Goal: Task Accomplishment & Management: Use online tool/utility

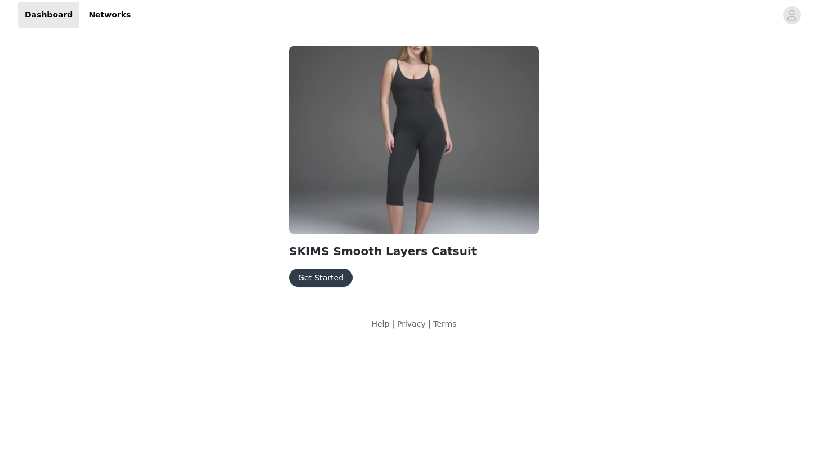
click at [338, 282] on button "Get Started" at bounding box center [321, 278] width 64 height 18
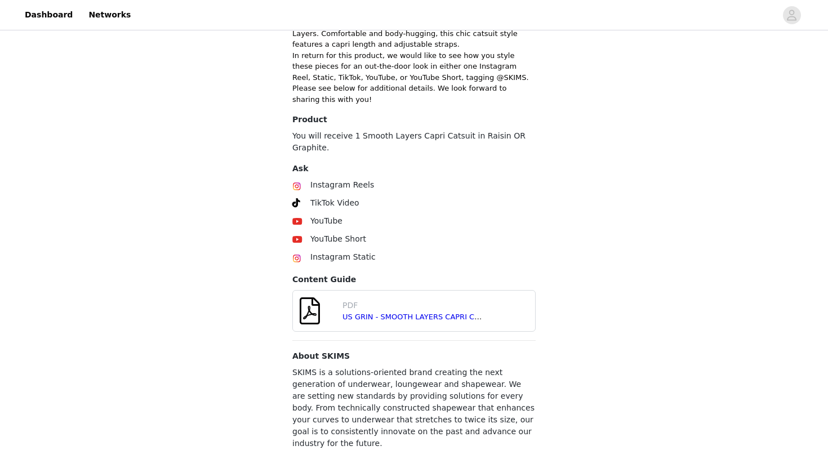
scroll to position [359, 0]
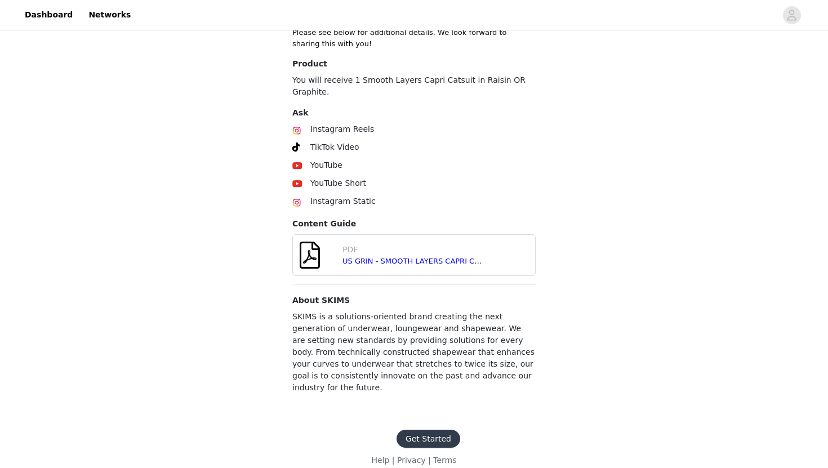
click at [439, 430] on button "Get Started" at bounding box center [428, 439] width 64 height 18
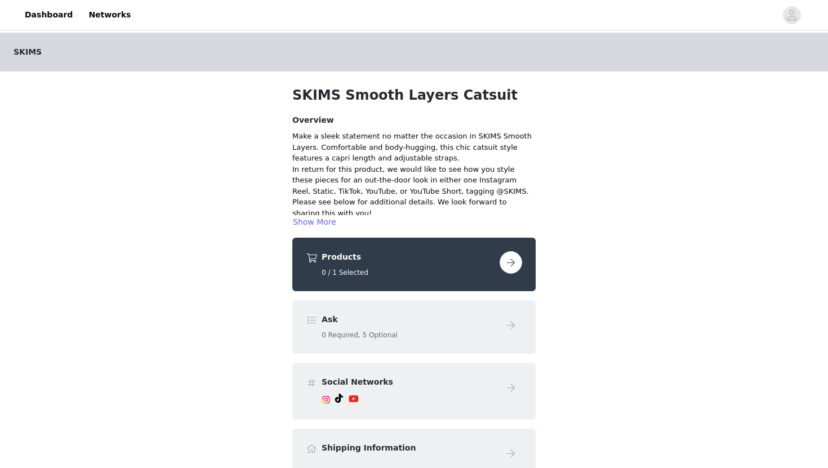
click at [509, 264] on button "button" at bounding box center [511, 262] width 23 height 23
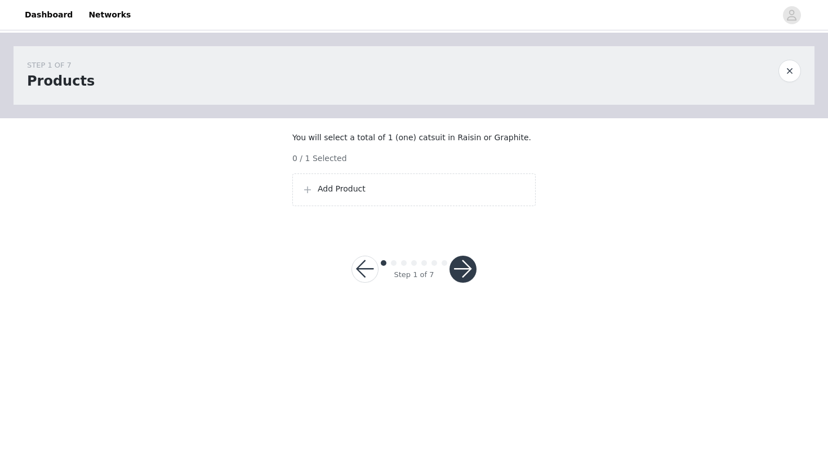
click at [387, 195] on p "Add Product" at bounding box center [422, 189] width 208 height 12
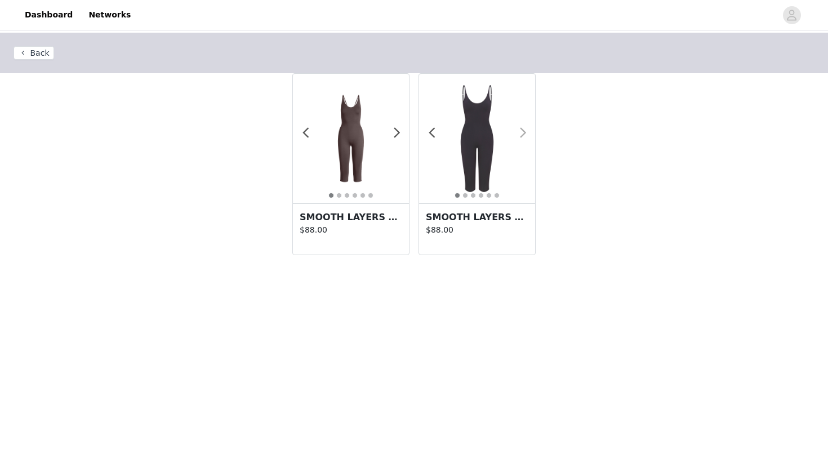
click at [525, 133] on span at bounding box center [522, 133] width 25 height 0
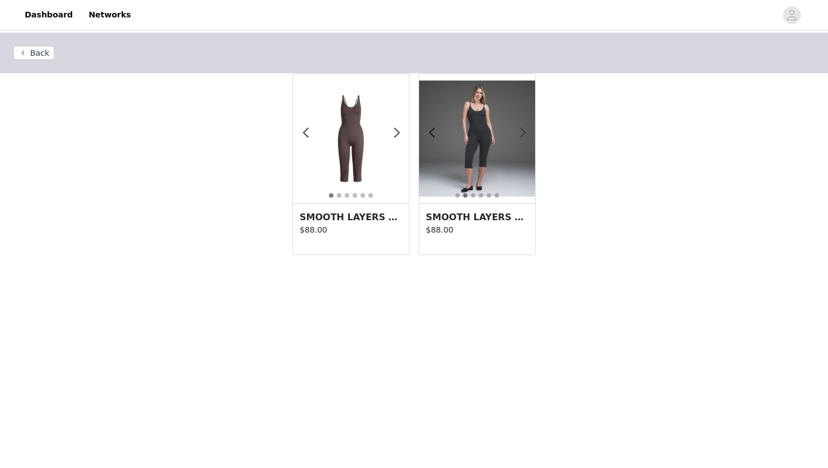
click at [524, 133] on span at bounding box center [522, 133] width 25 height 0
click at [484, 142] on img at bounding box center [477, 139] width 116 height 116
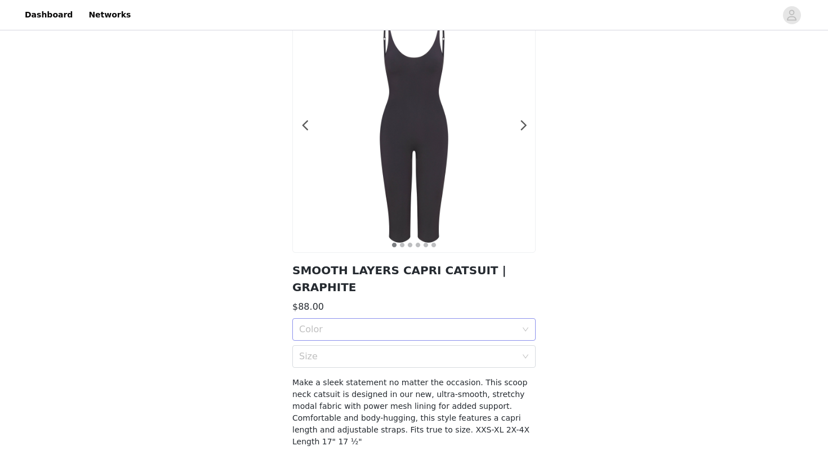
scroll to position [82, 0]
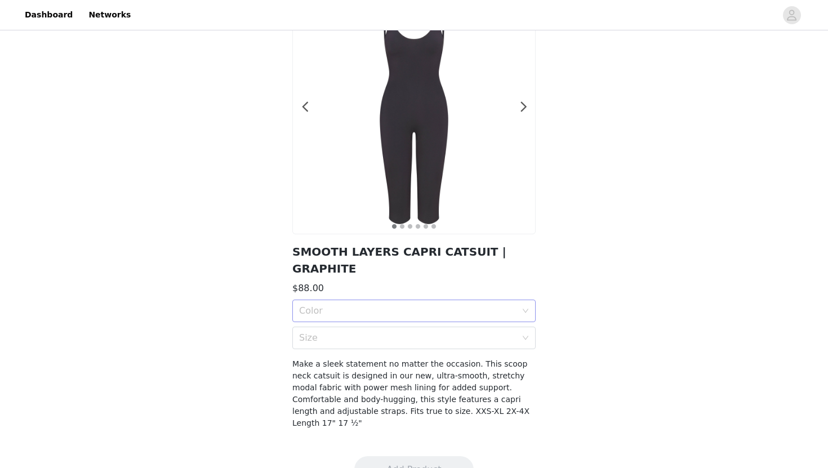
click at [443, 305] on div "Color" at bounding box center [407, 310] width 217 height 11
click at [434, 319] on div "GRAPHITE" at bounding box center [414, 319] width 230 height 12
click at [433, 332] on div "Size" at bounding box center [407, 337] width 217 height 11
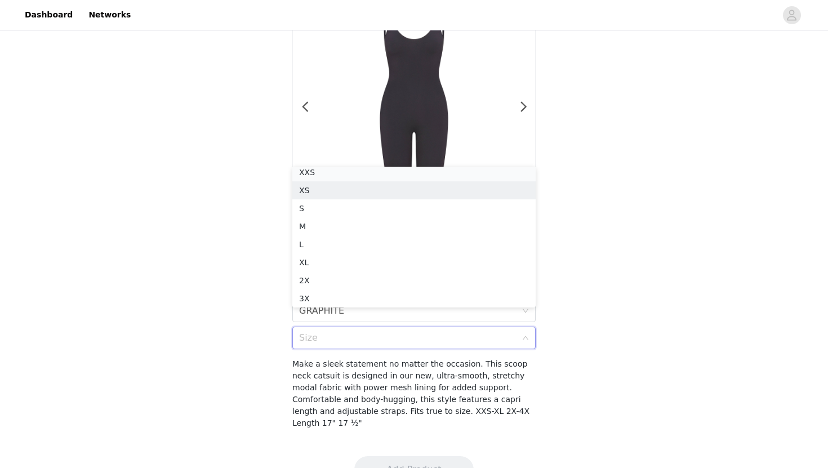
scroll to position [2, 0]
click at [429, 193] on div "XS" at bounding box center [414, 194] width 230 height 12
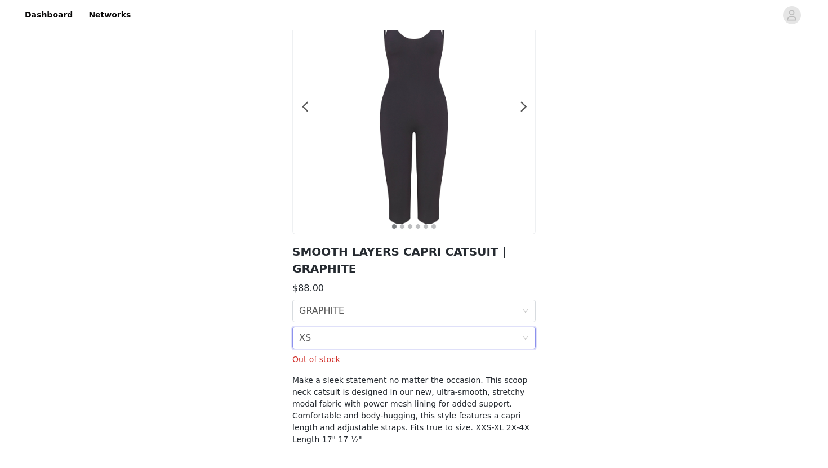
scroll to position [99, 0]
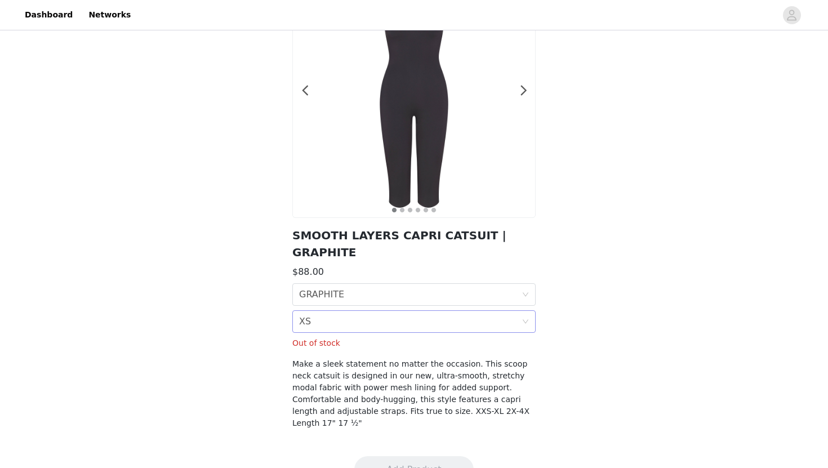
click at [455, 311] on div "Size XS" at bounding box center [410, 321] width 222 height 21
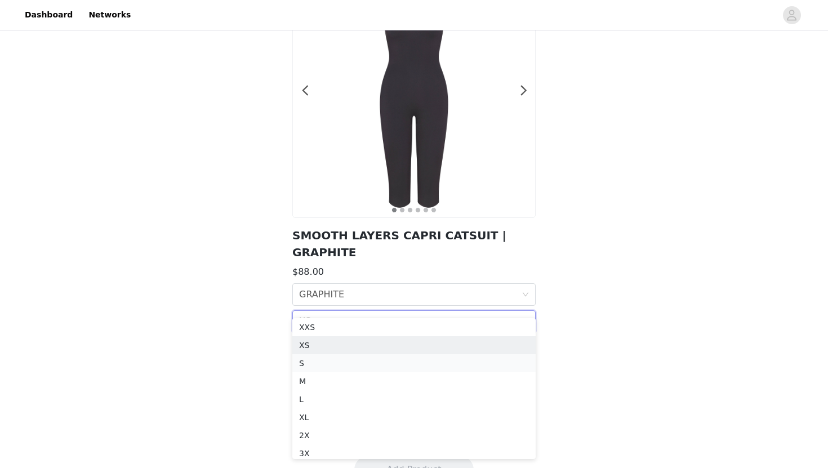
click at [439, 360] on div "S" at bounding box center [414, 363] width 230 height 12
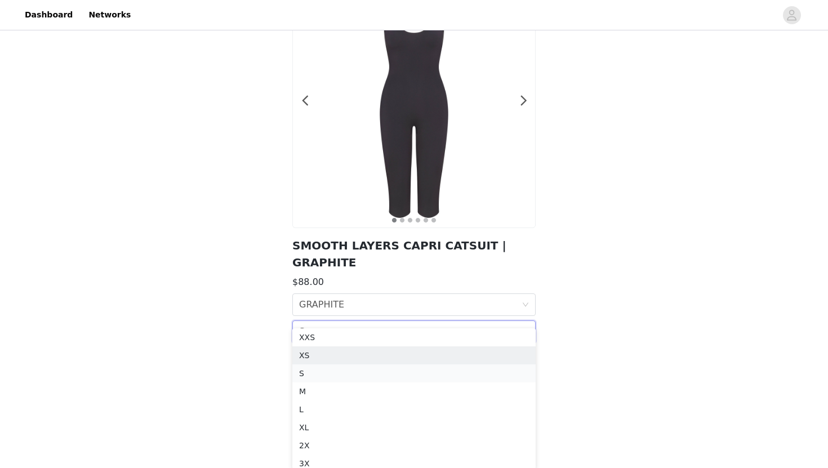
scroll to position [82, 0]
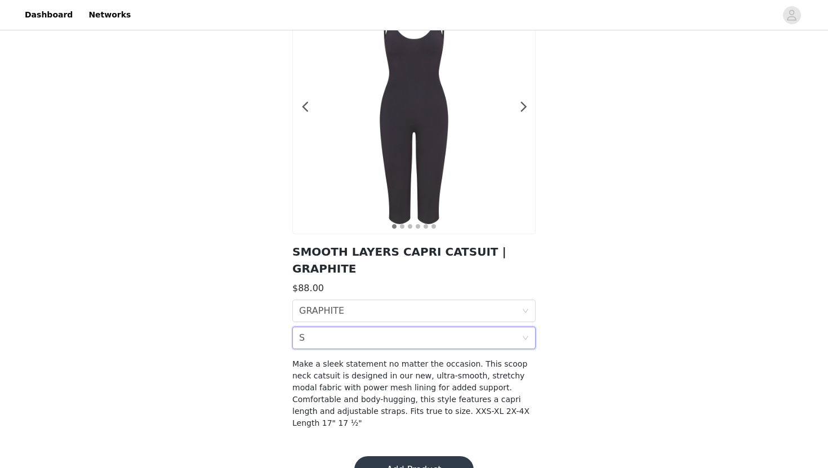
click at [448, 327] on div "Size S" at bounding box center [410, 337] width 222 height 21
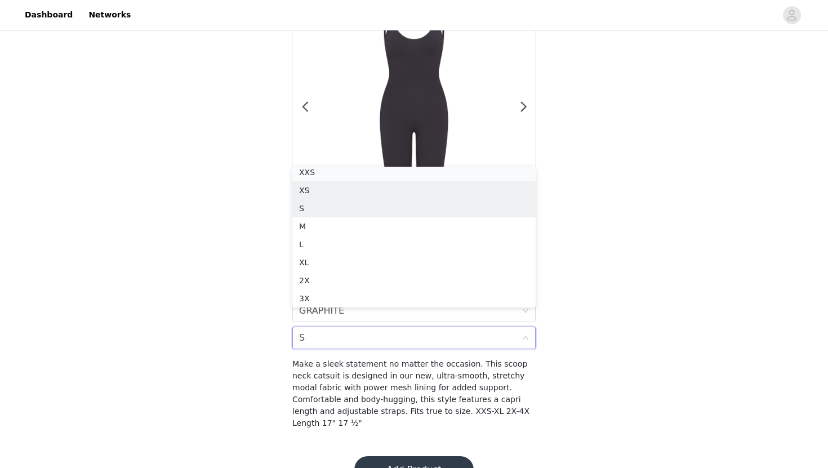
scroll to position [2, 0]
click at [442, 180] on div "XXS" at bounding box center [414, 176] width 230 height 12
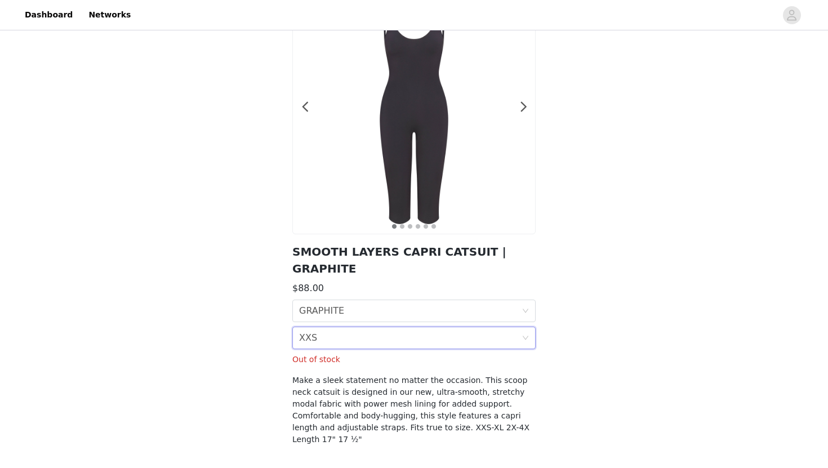
scroll to position [95, 0]
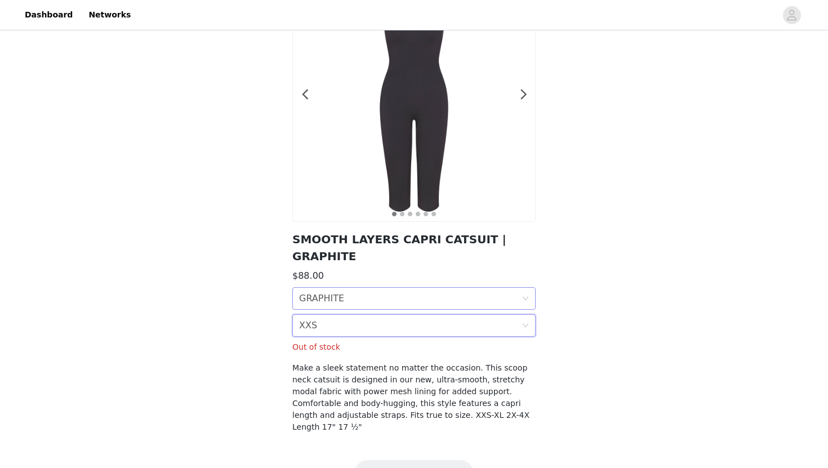
click at [451, 288] on div "Color GRAPHITE" at bounding box center [410, 298] width 222 height 21
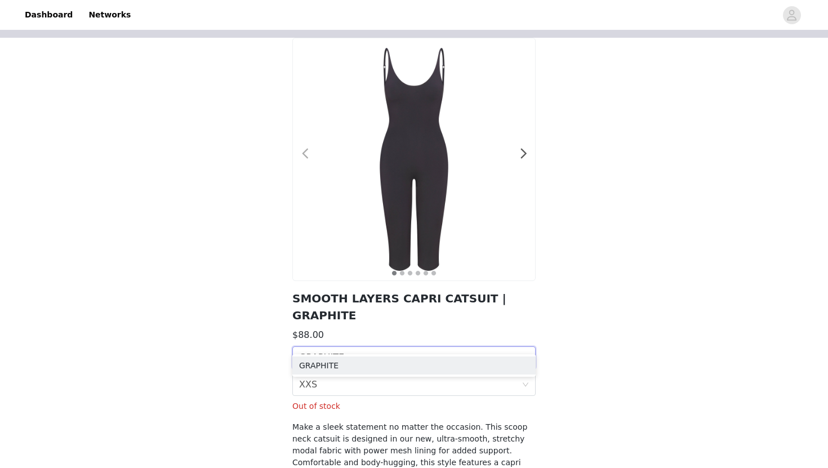
scroll to position [0, 0]
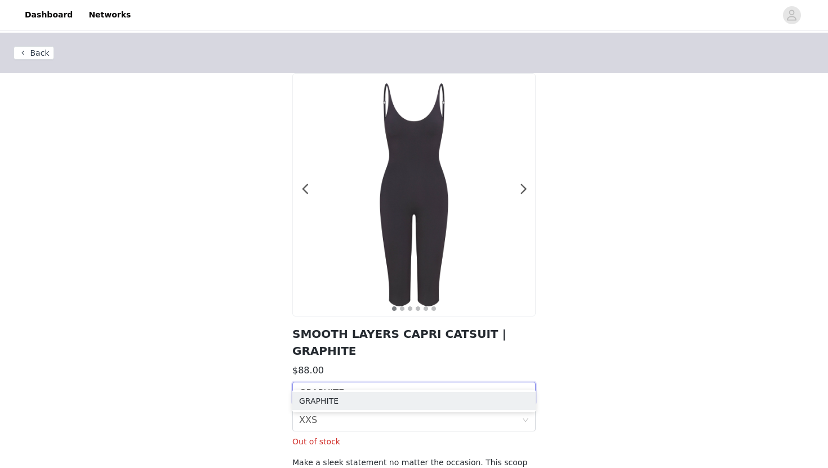
click at [40, 53] on button "Back" at bounding box center [34, 53] width 41 height 14
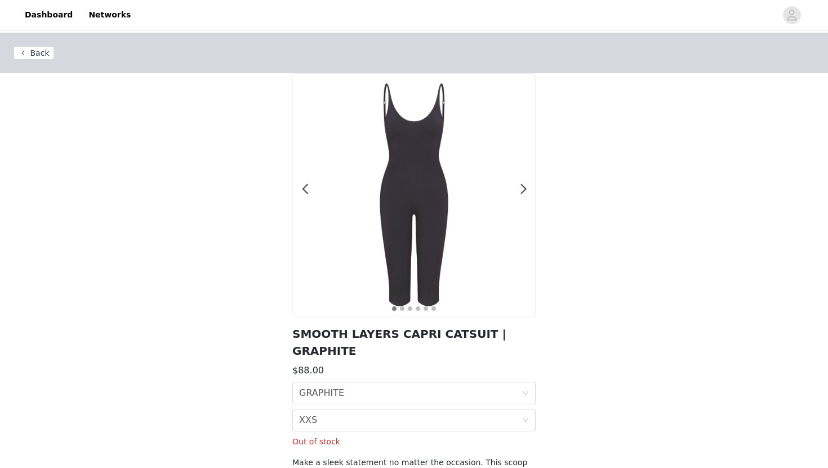
click at [30, 55] on button "Back" at bounding box center [34, 53] width 41 height 14
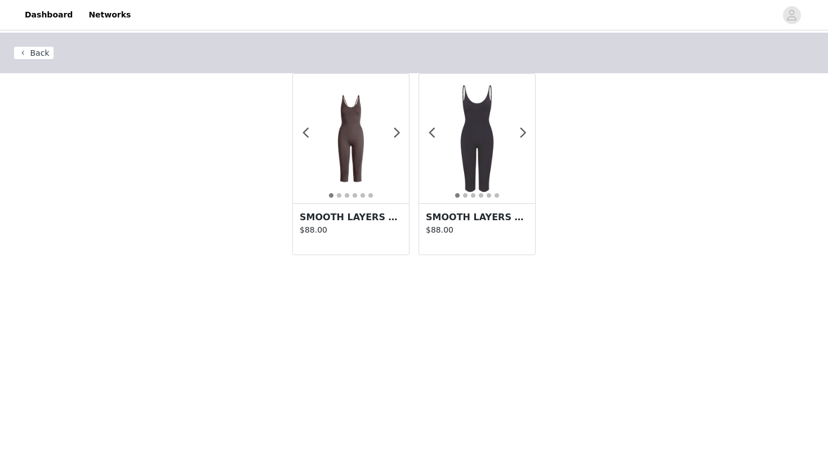
click at [360, 153] on img at bounding box center [351, 139] width 116 height 116
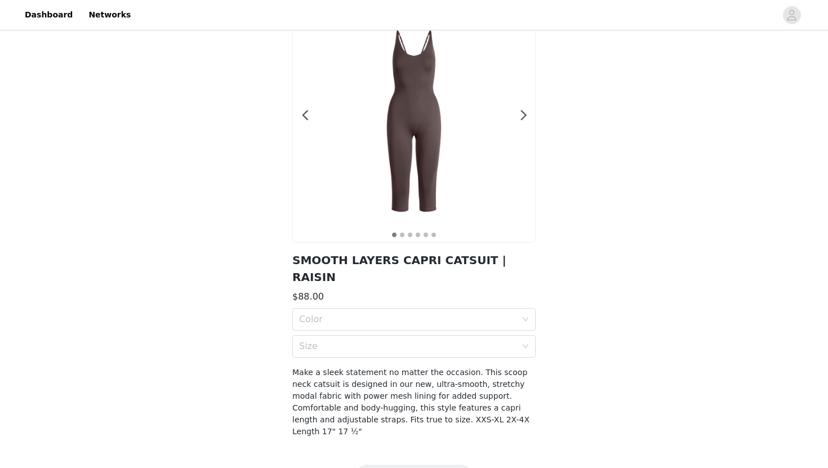
scroll to position [82, 0]
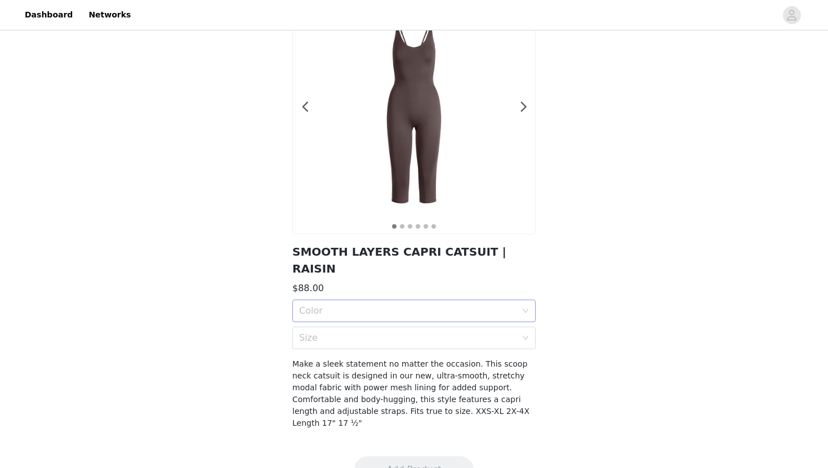
click at [389, 305] on div "Color" at bounding box center [407, 310] width 217 height 11
click at [386, 309] on ul "RAISIN" at bounding box center [413, 318] width 243 height 23
click at [386, 319] on div "RAISIN" at bounding box center [414, 319] width 230 height 12
click at [386, 332] on div "Size" at bounding box center [407, 337] width 217 height 11
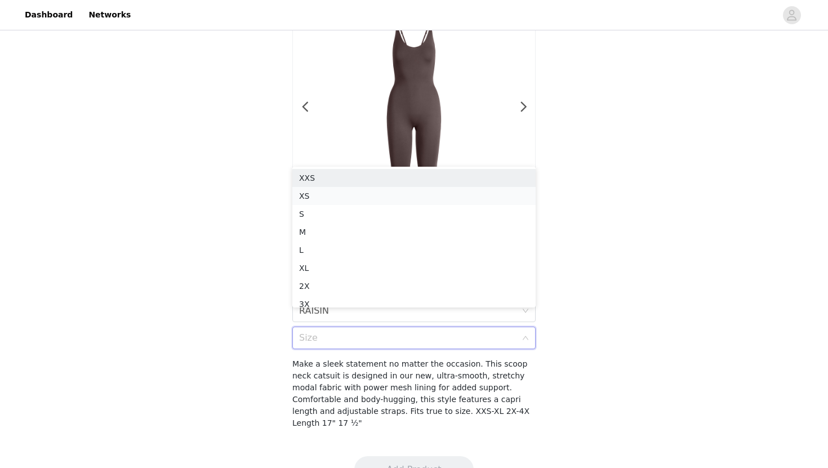
scroll to position [6, 0]
click at [387, 191] on div "XS" at bounding box center [414, 190] width 230 height 12
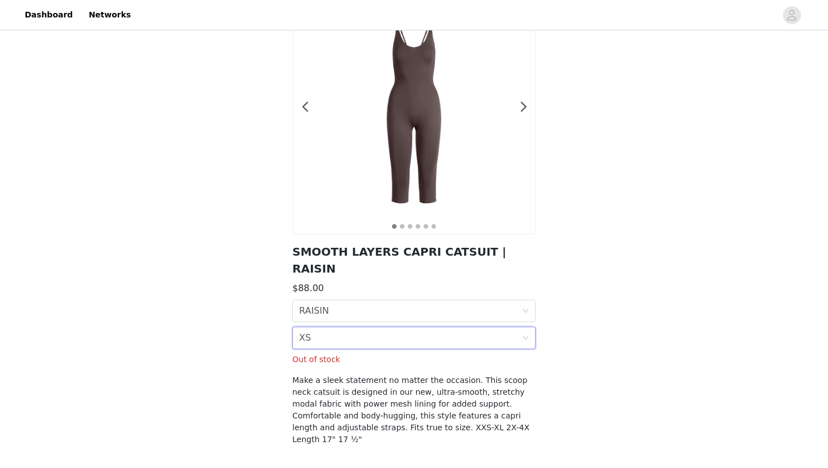
click at [367, 329] on div "Size XS" at bounding box center [410, 337] width 222 height 21
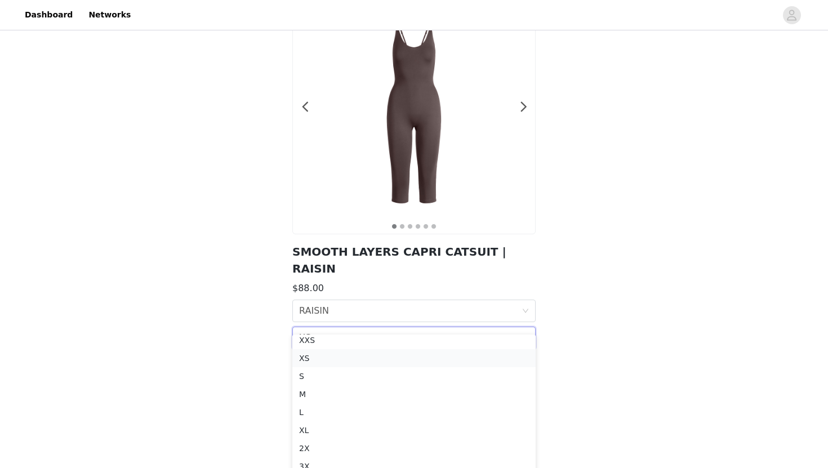
scroll to position [2, 0]
click at [364, 347] on div "XXS" at bounding box center [414, 343] width 230 height 12
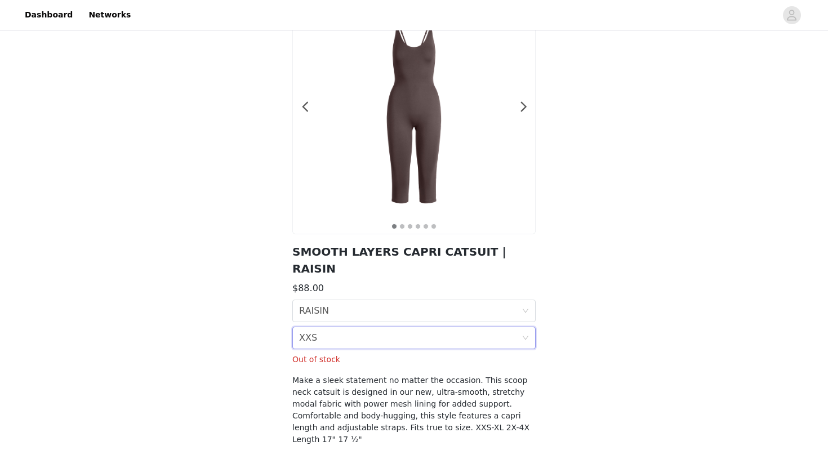
click at [430, 327] on div "Size XXS" at bounding box center [410, 337] width 222 height 21
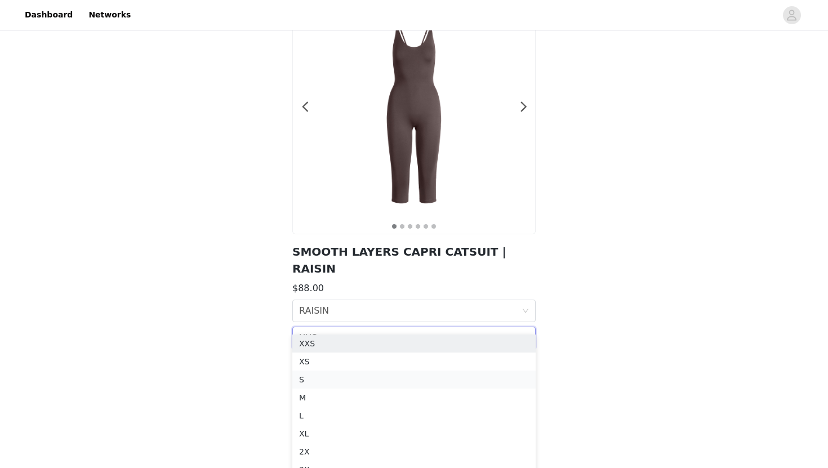
click at [414, 383] on div "S" at bounding box center [414, 379] width 230 height 12
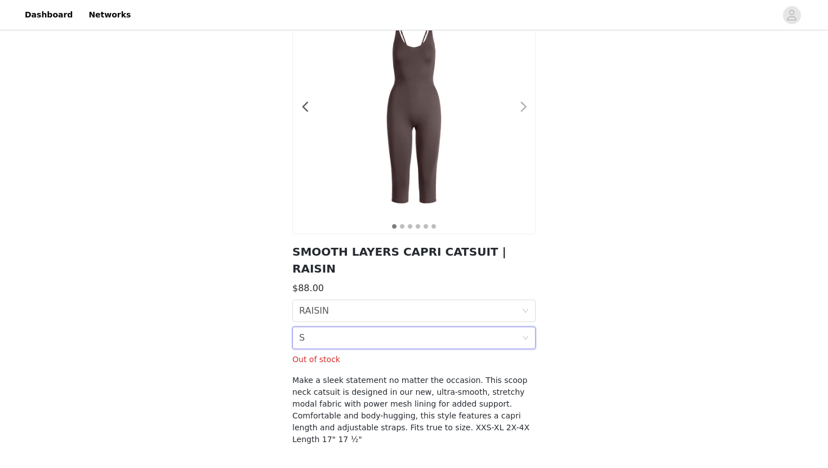
click at [525, 107] on span at bounding box center [523, 107] width 25 height 0
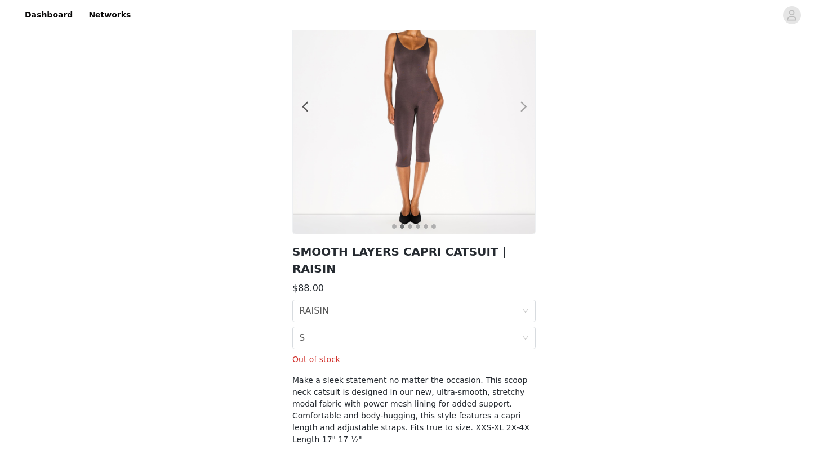
click at [525, 107] on span at bounding box center [523, 107] width 25 height 0
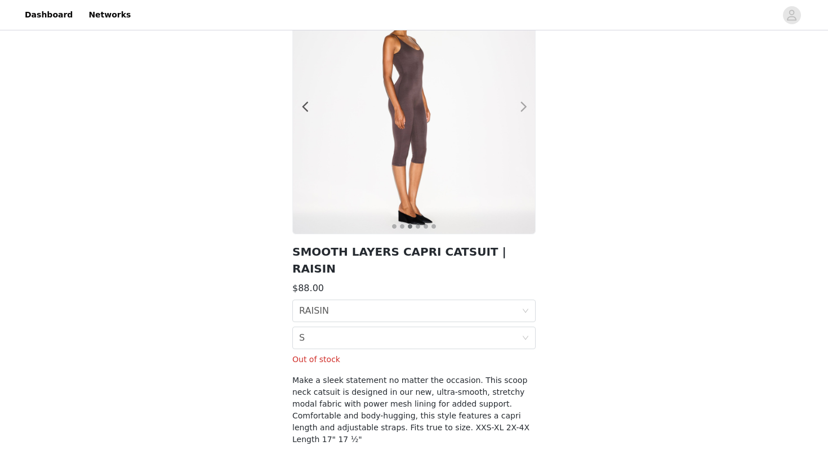
click at [525, 107] on span at bounding box center [523, 107] width 25 height 0
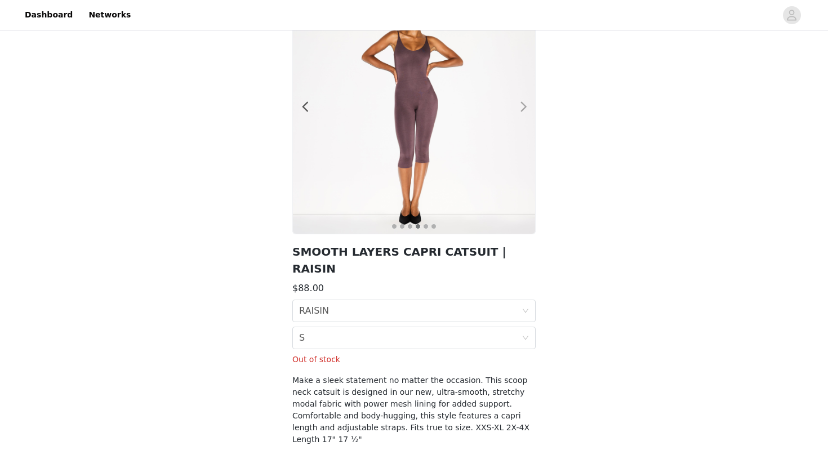
click at [526, 107] on span at bounding box center [523, 107] width 25 height 0
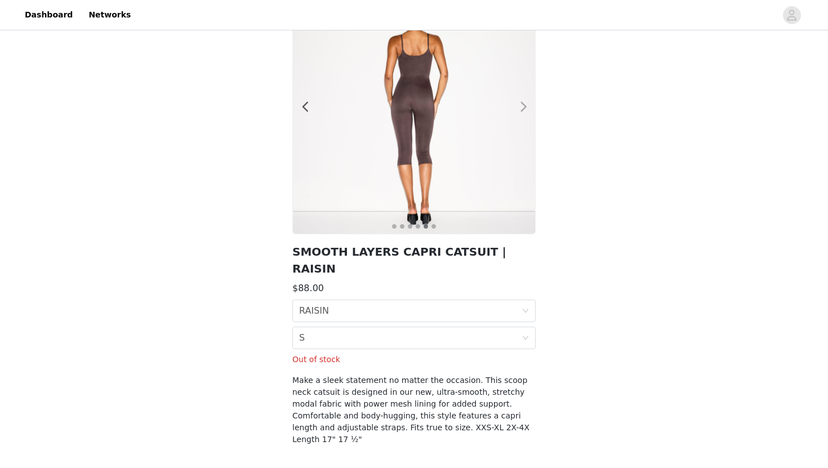
click at [527, 107] on span at bounding box center [523, 107] width 25 height 0
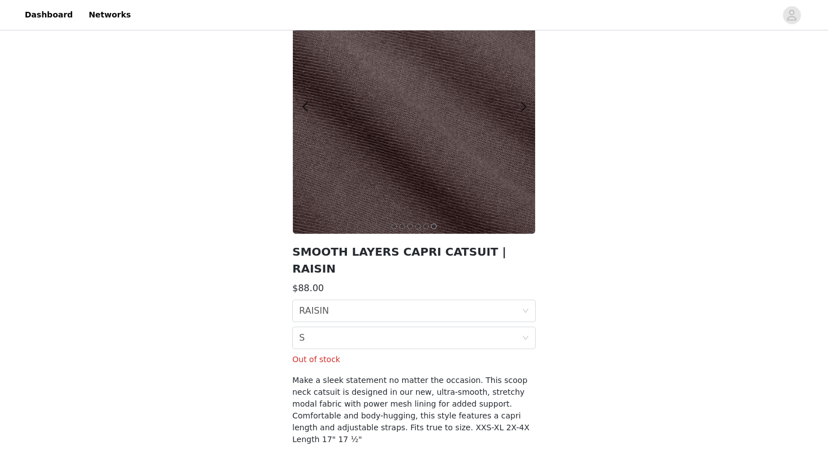
scroll to position [0, 0]
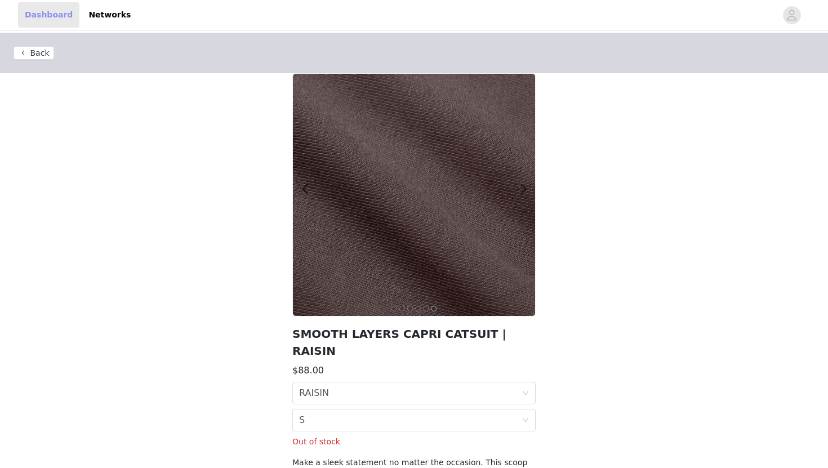
click at [43, 17] on link "Dashboard" at bounding box center [48, 14] width 61 height 25
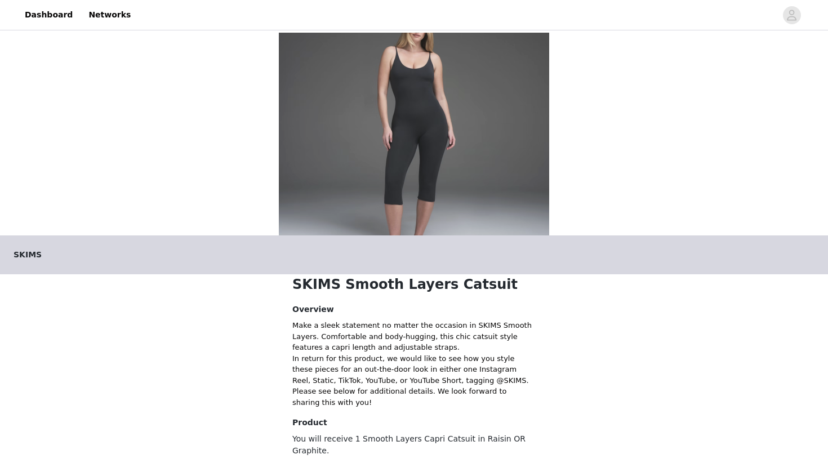
click at [114, 2] on header "Dashboard Networks" at bounding box center [414, 15] width 828 height 30
click at [114, 16] on link "Networks" at bounding box center [110, 14] width 56 height 25
